Goal: Task Accomplishment & Management: Use online tool/utility

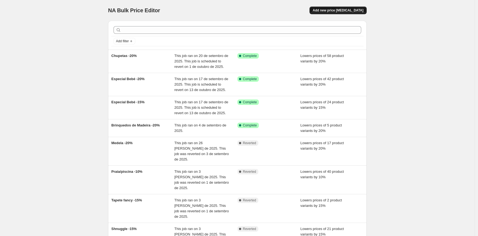
click at [346, 12] on span "Add new price [MEDICAL_DATA]" at bounding box center [338, 10] width 51 height 4
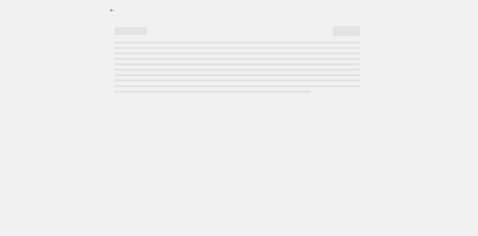
select select "percentage"
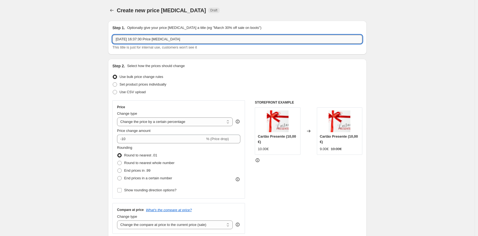
click at [190, 41] on input "30/09/2025, 16:37:30 Price change job" at bounding box center [237, 39] width 250 height 9
type input "Medela -25%"
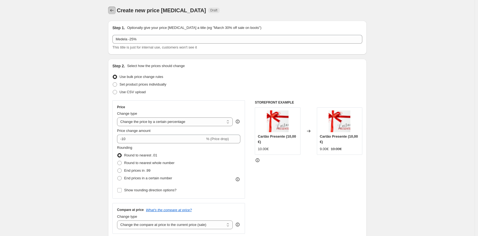
click at [113, 9] on icon "Price change jobs" at bounding box center [111, 10] width 5 height 5
